Goal: Task Accomplishment & Management: Complete application form

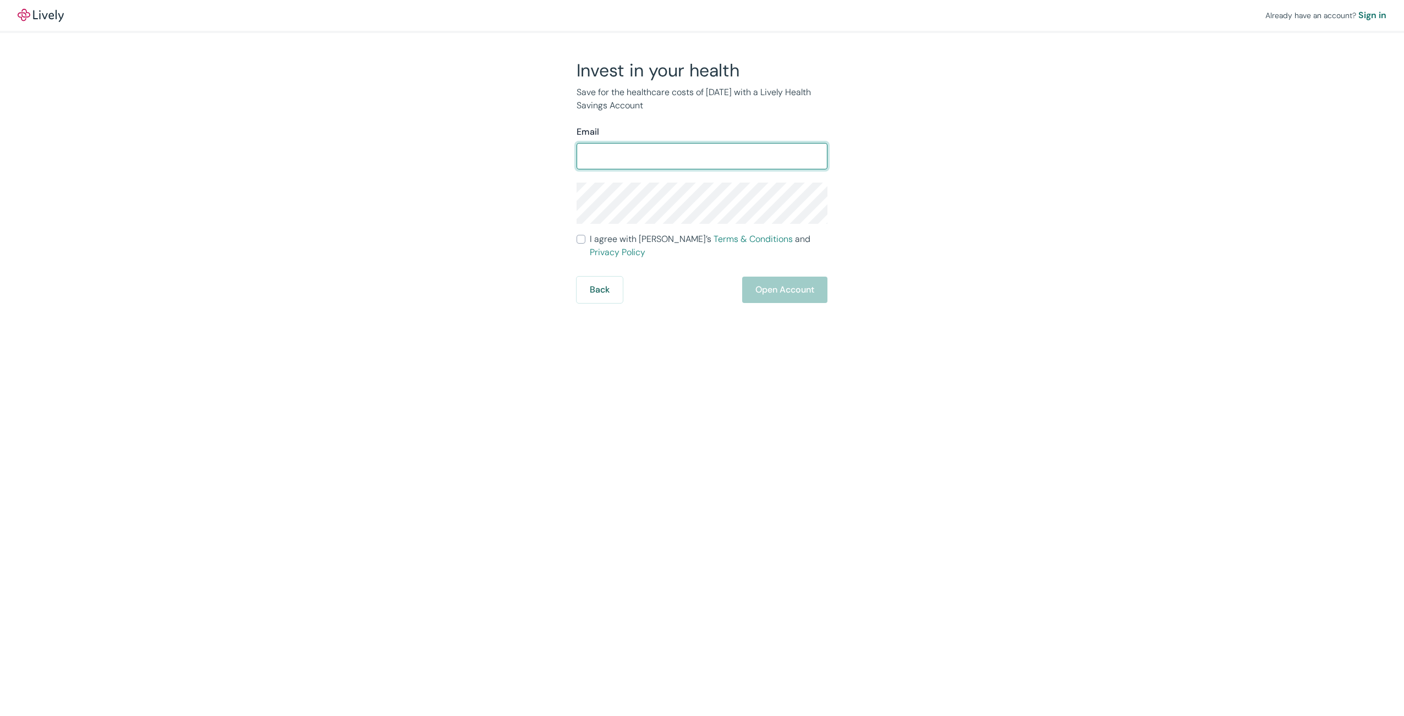
click at [677, 152] on input "Email" at bounding box center [702, 156] width 251 height 22
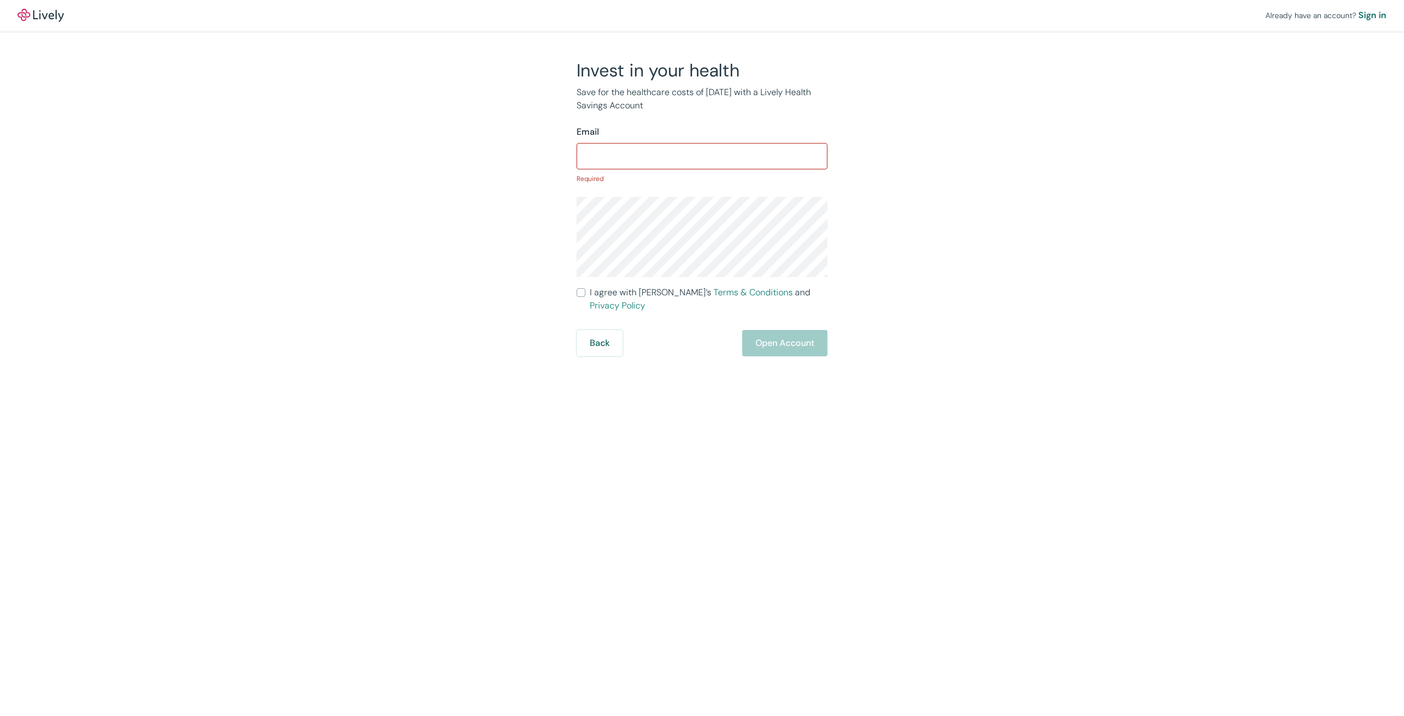
click at [674, 150] on input "Email" at bounding box center [702, 156] width 251 height 22
type input "[EMAIL_ADDRESS][DOMAIN_NAME]"
click at [780, 366] on div "Already have an account? Sign in Invest in your health Save for the healthcare …" at bounding box center [702, 358] width 1404 height 716
click at [582, 282] on input "I agree with Lively’s Terms & Conditions and Privacy Policy" at bounding box center [581, 278] width 9 height 9
checkbox input "true"
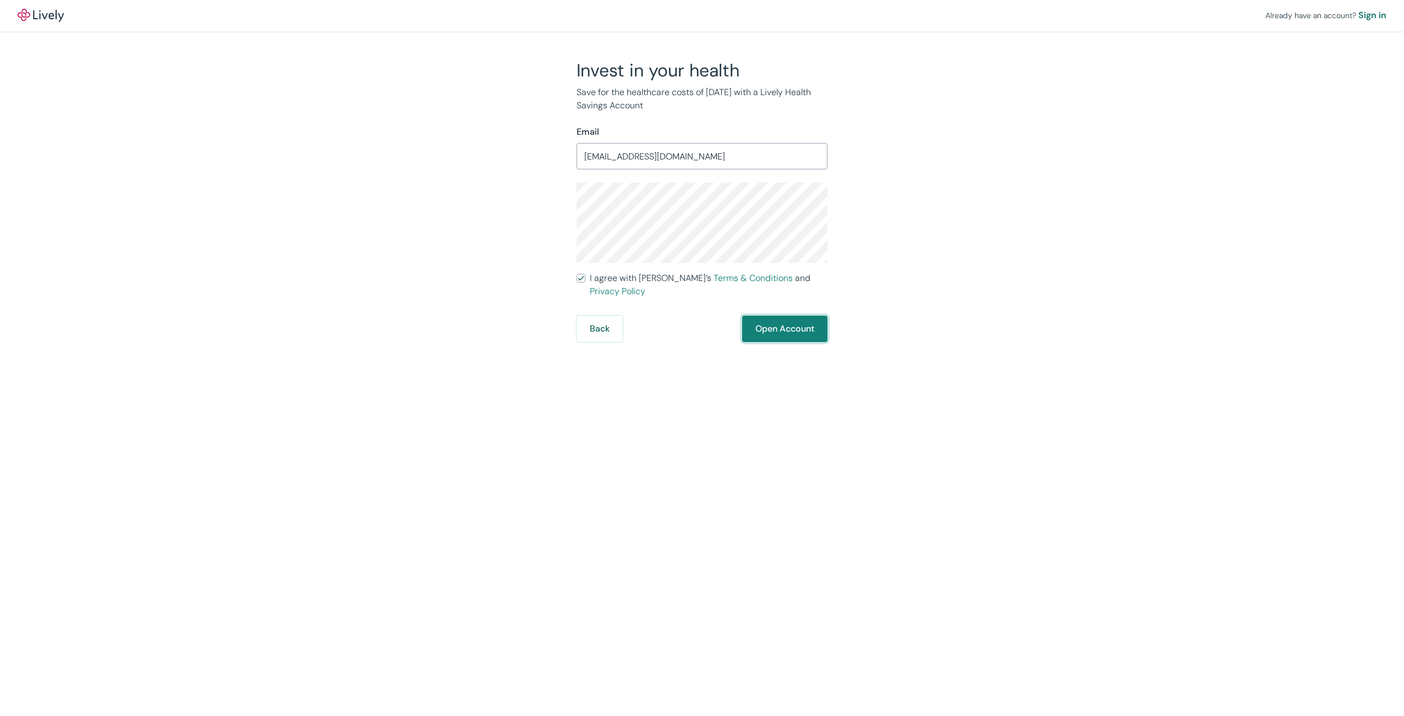
click at [770, 317] on button "Open Account" at bounding box center [784, 329] width 85 height 26
